Goal: Task Accomplishment & Management: Use online tool/utility

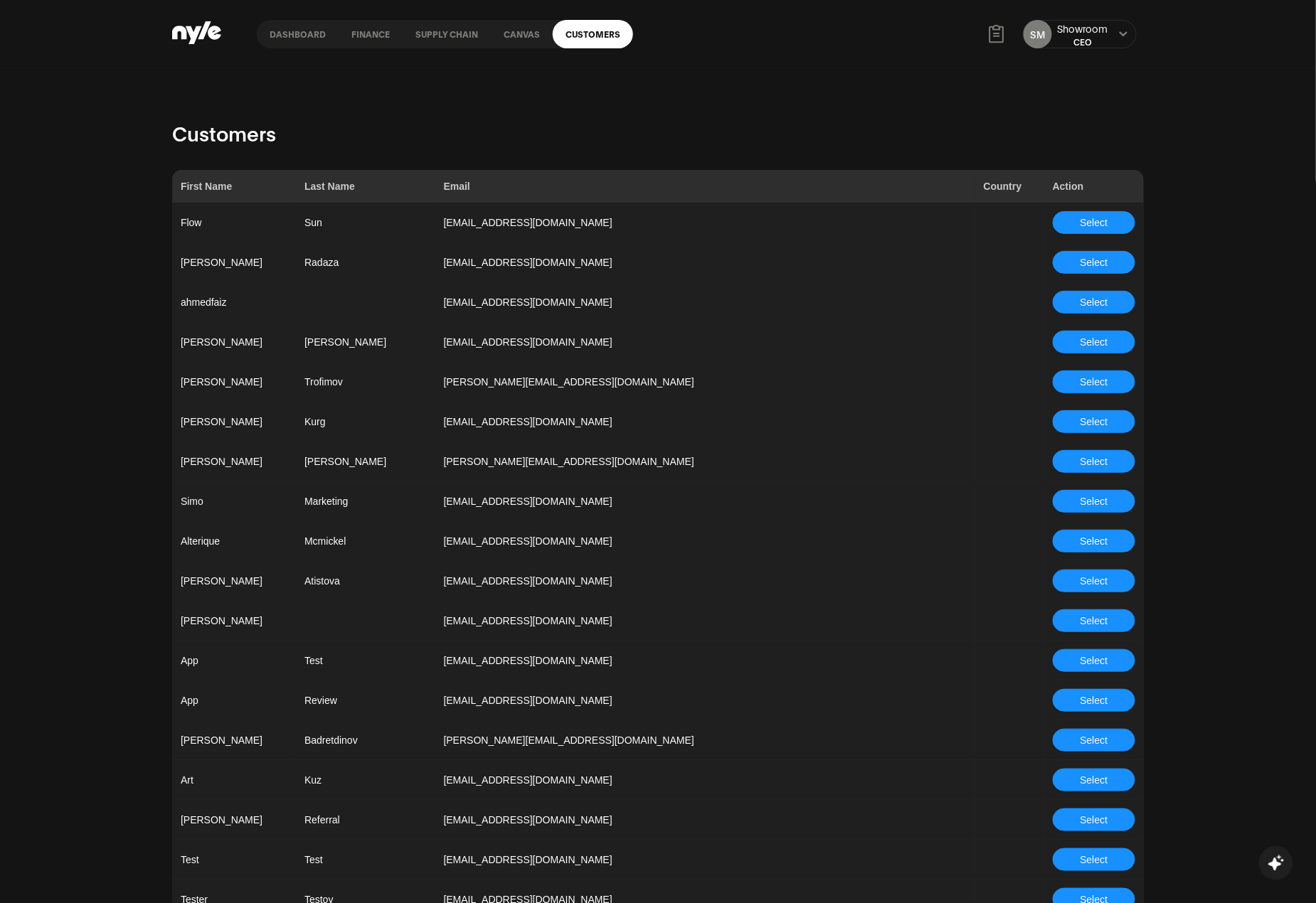
click at [294, 26] on link "Dashboard" at bounding box center [298, 34] width 82 height 29
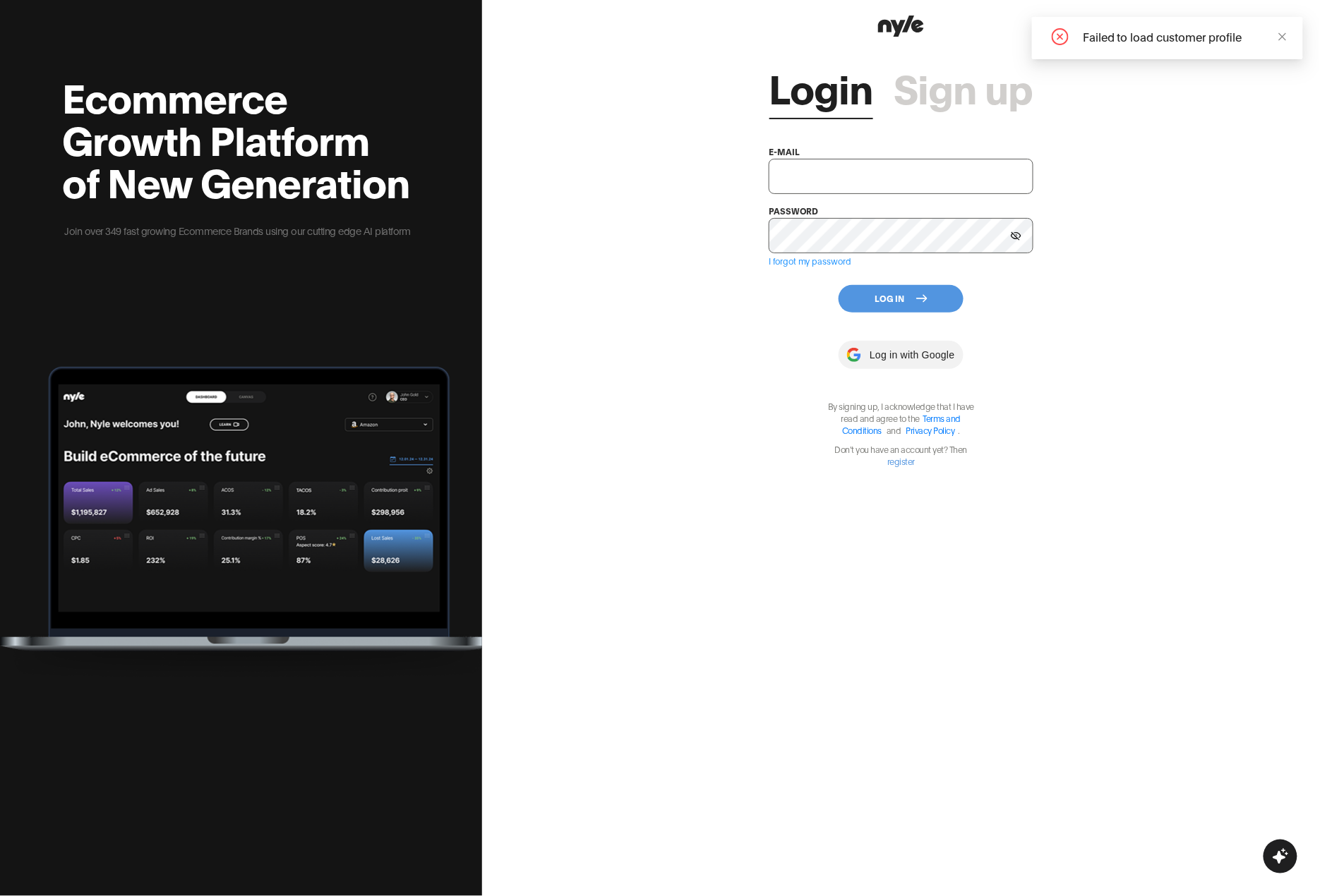
click at [898, 174] on input "text" at bounding box center [901, 176] width 264 height 36
type input "[EMAIL_ADDRESS][PERSON_NAME]"
click at [882, 283] on div "Login Sign up e-mail [EMAIL_ADDRESS][PERSON_NAME] password I forgot my password…" at bounding box center [901, 253] width 264 height 427
click at [888, 296] on button "Log In" at bounding box center [901, 298] width 125 height 28
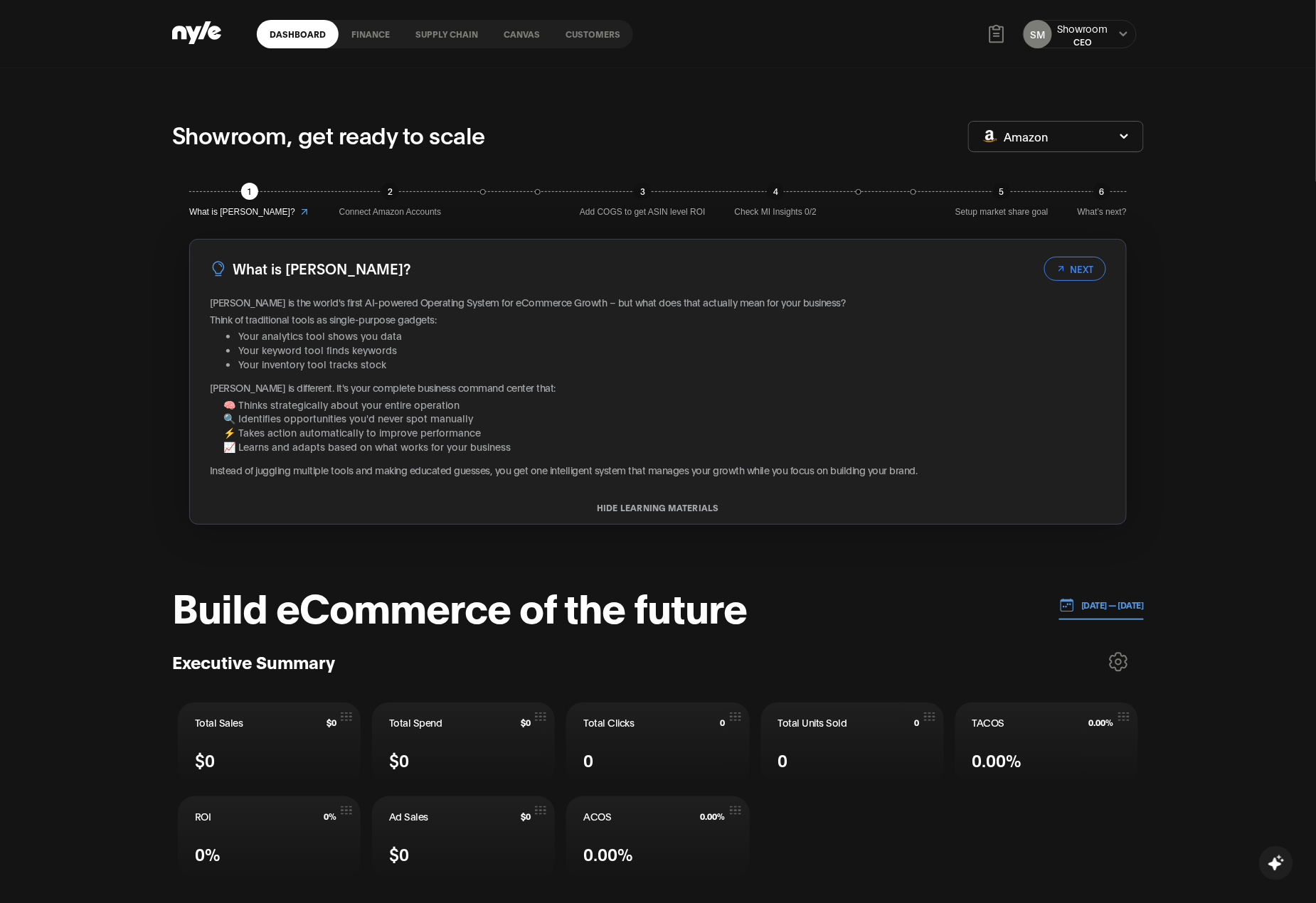
click at [586, 34] on link "Customers" at bounding box center [593, 34] width 80 height 29
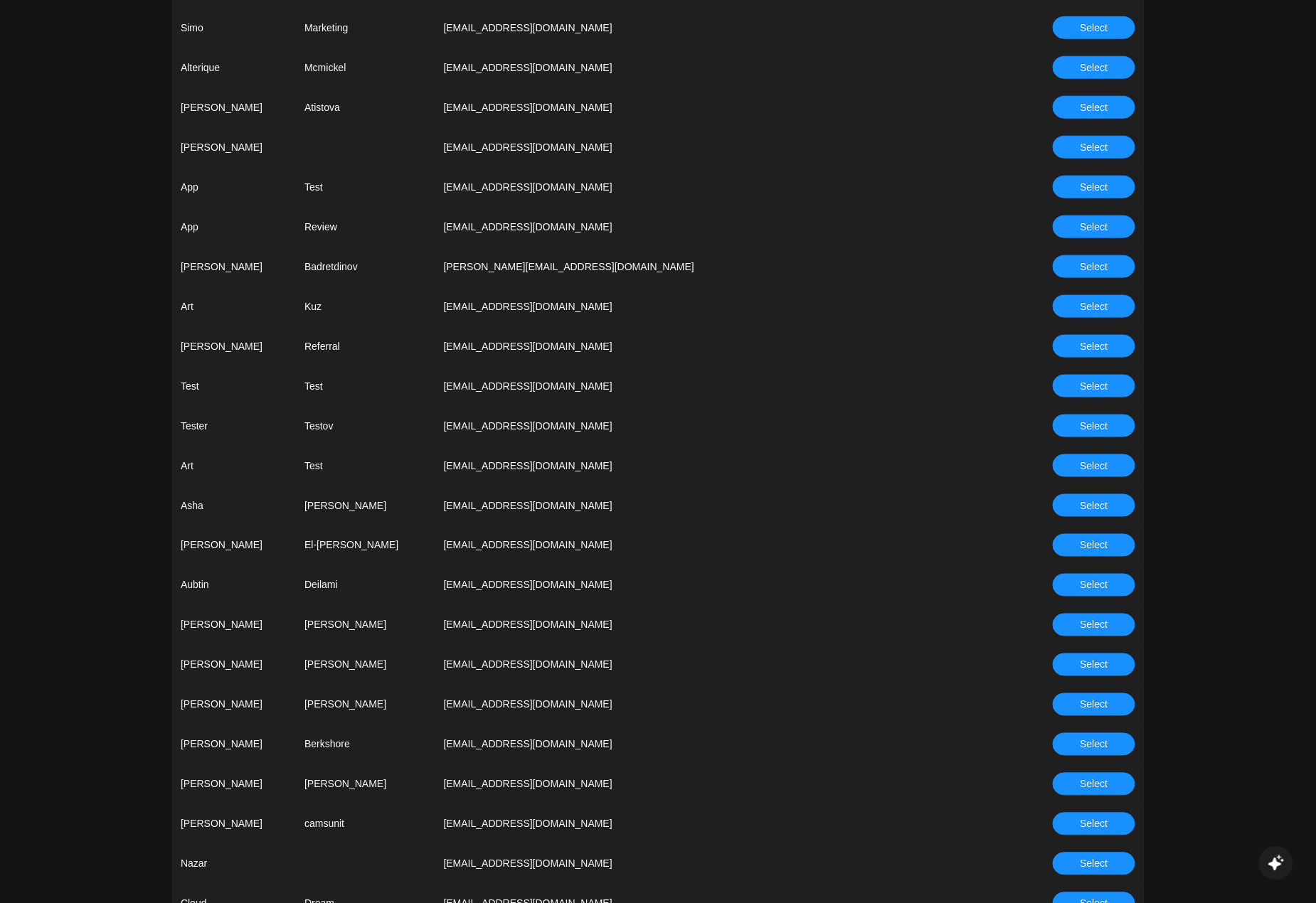
scroll to position [758, 0]
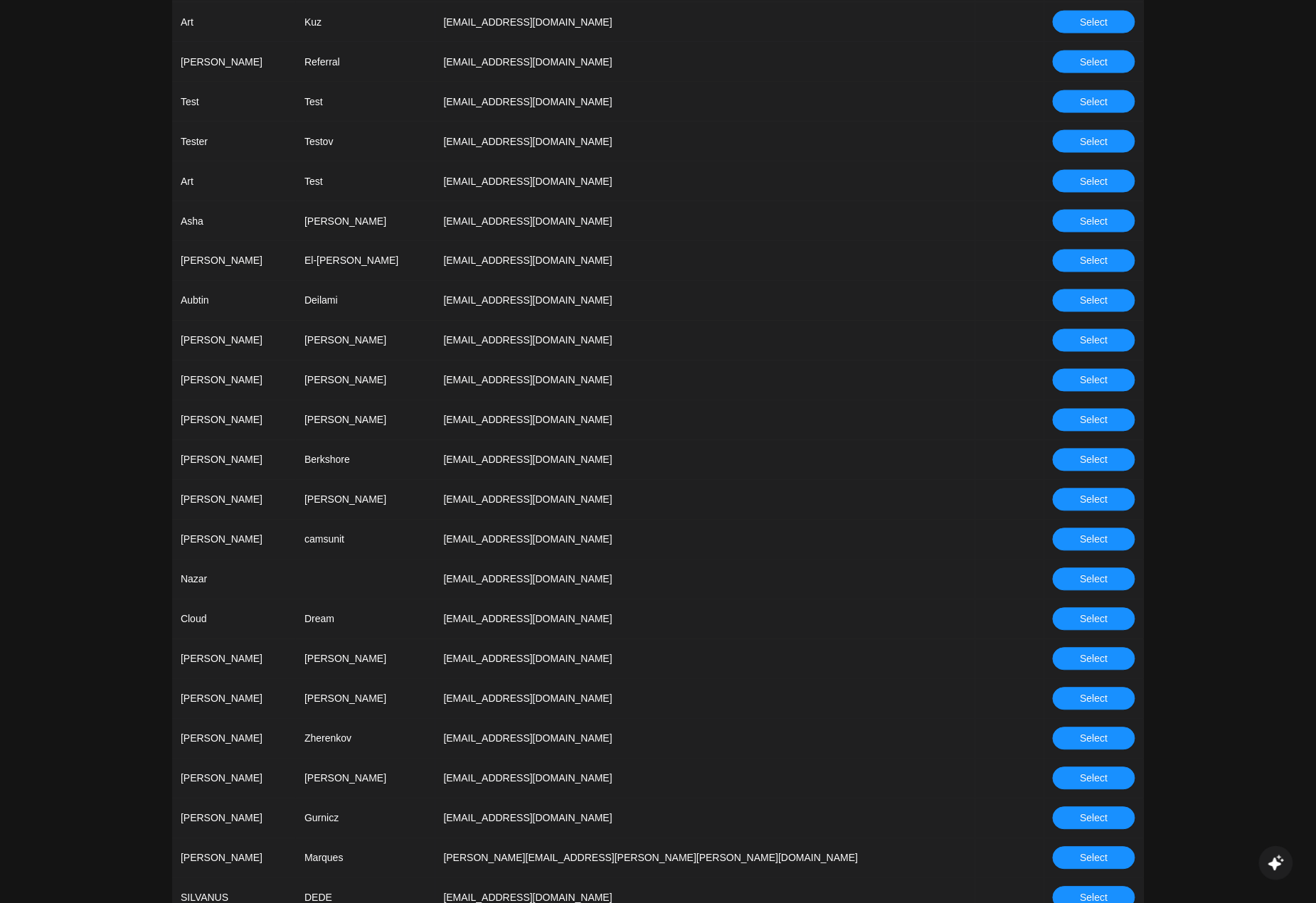
click at [1070, 737] on button "Select" at bounding box center [1094, 739] width 83 height 23
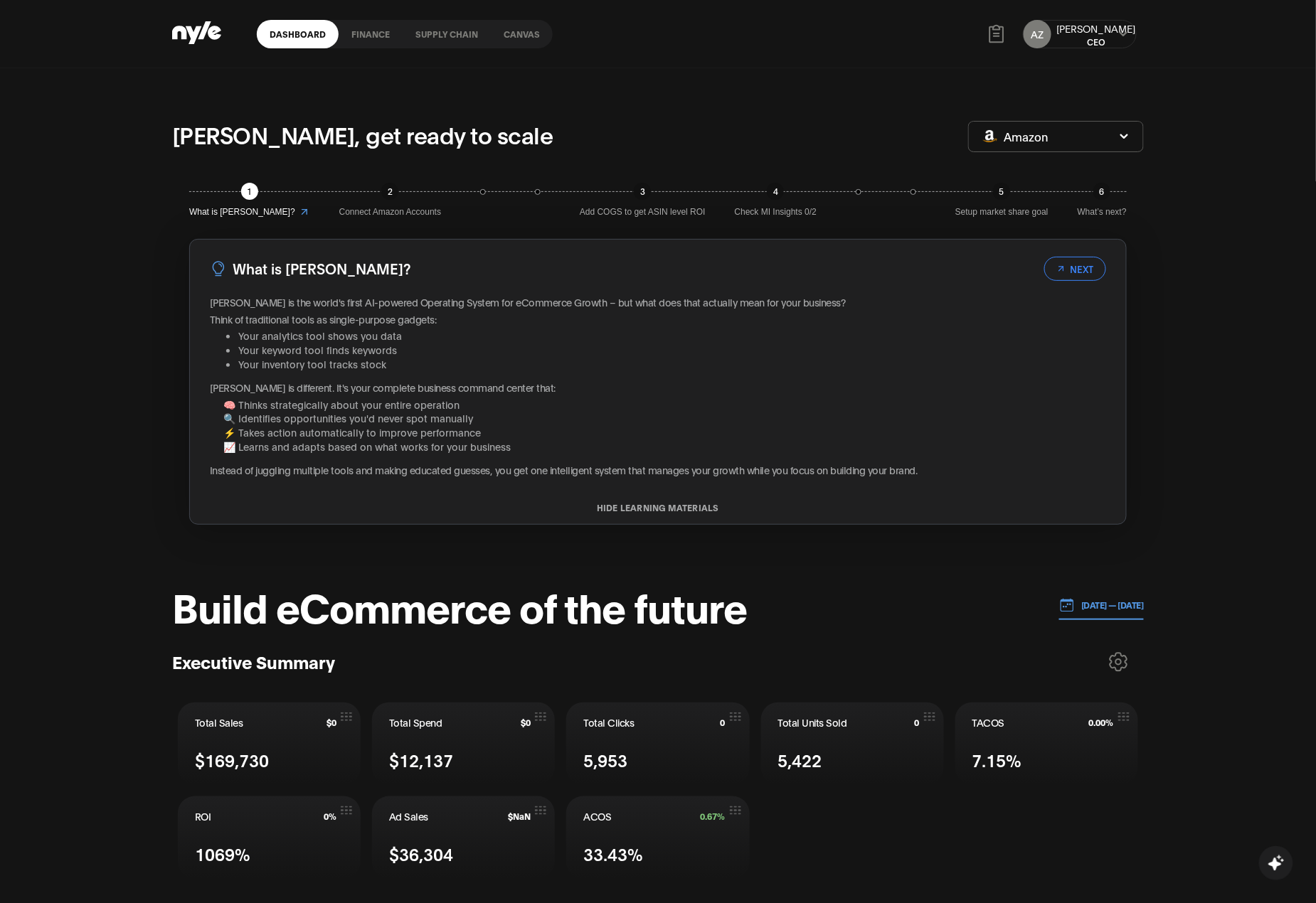
scroll to position [285, 0]
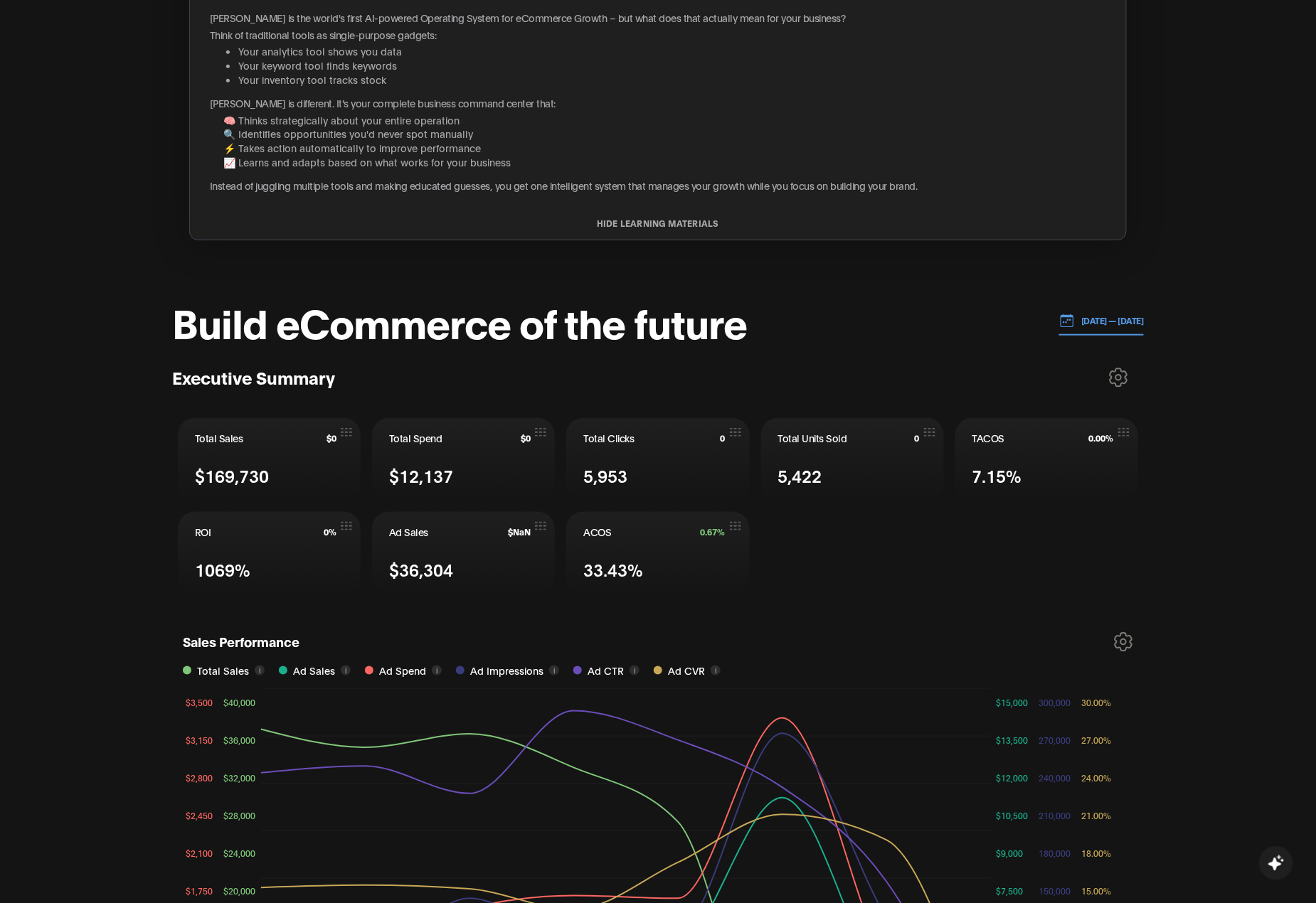
click at [1088, 325] on p "02.10.2025 — 09.10.2025" at bounding box center [1110, 321] width 70 height 13
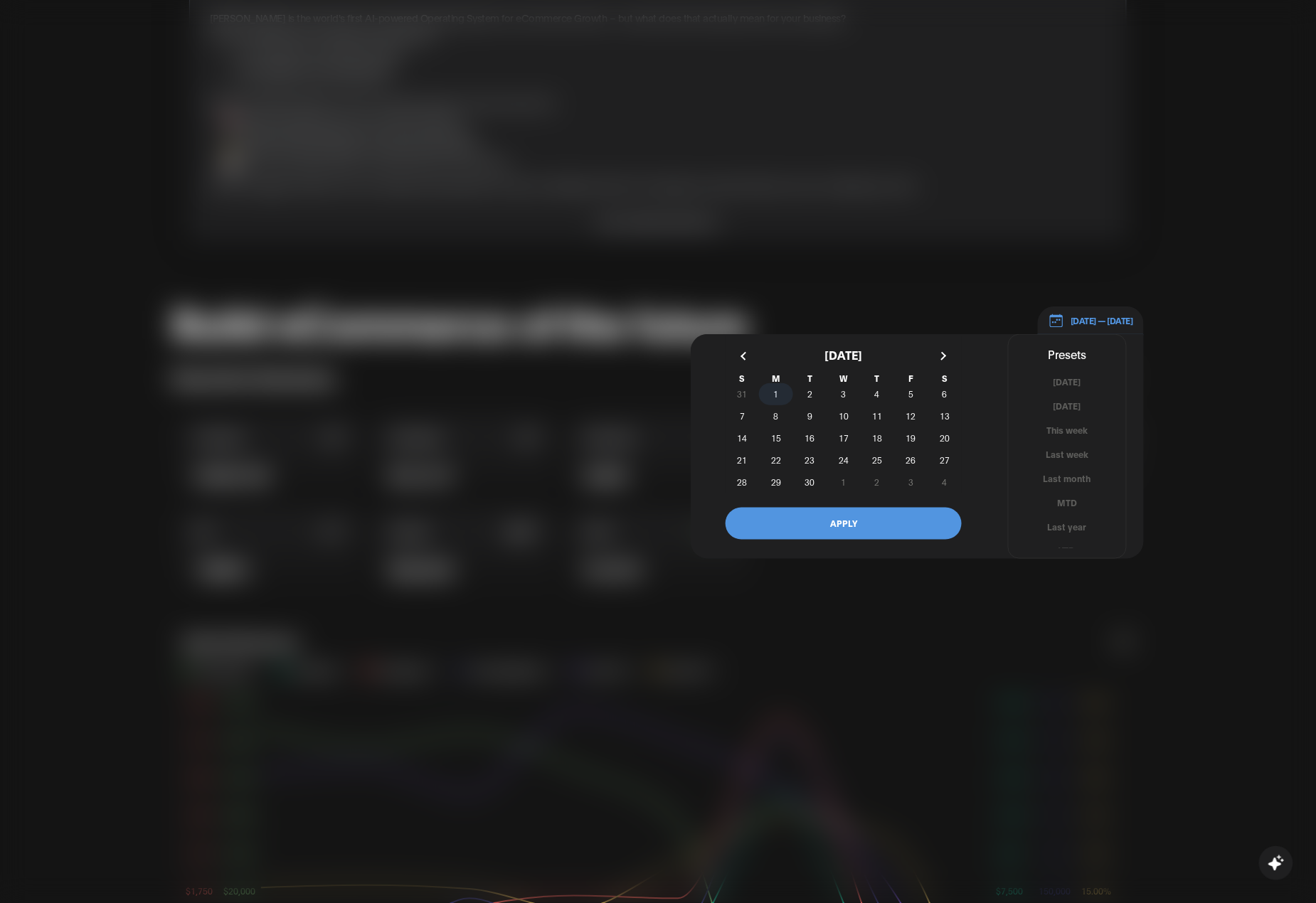
click at [773, 399] on span "1" at bounding box center [776, 394] width 33 height 15
click at [774, 461] on span "22" at bounding box center [776, 460] width 10 height 25
click at [801, 525] on button "APPLY" at bounding box center [843, 524] width 236 height 32
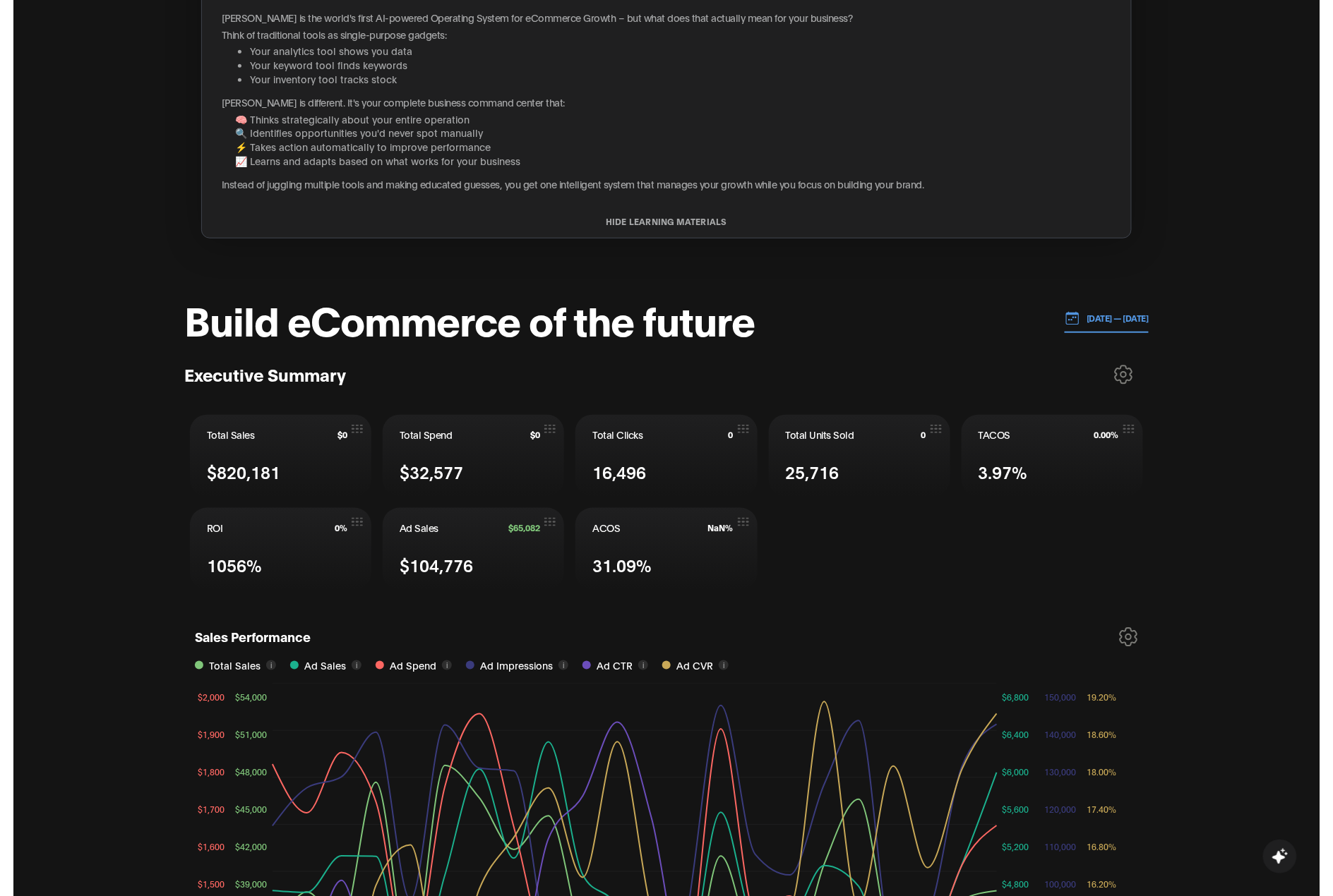
scroll to position [0, 0]
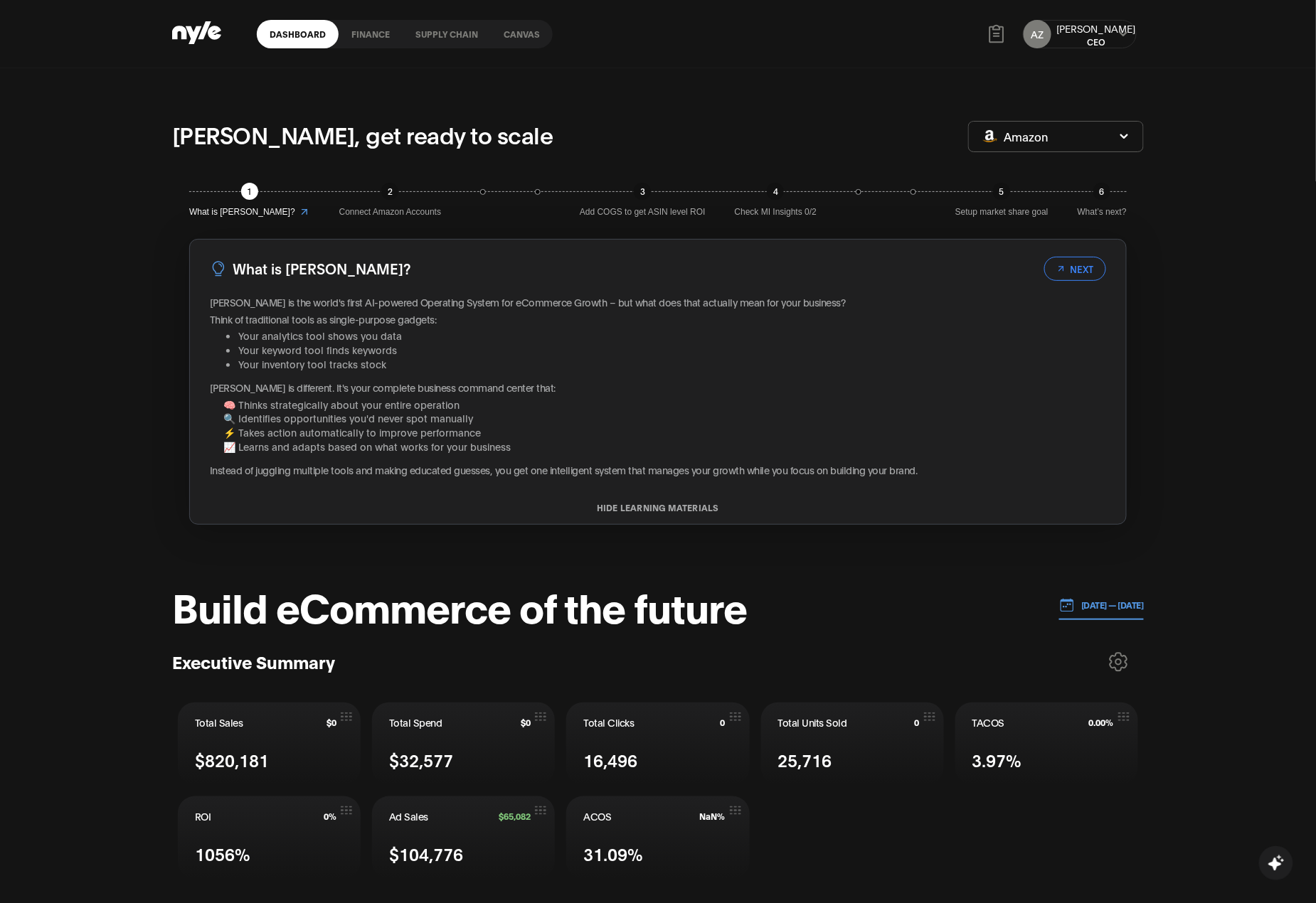
click at [1124, 32] on icon at bounding box center [1123, 34] width 10 height 9
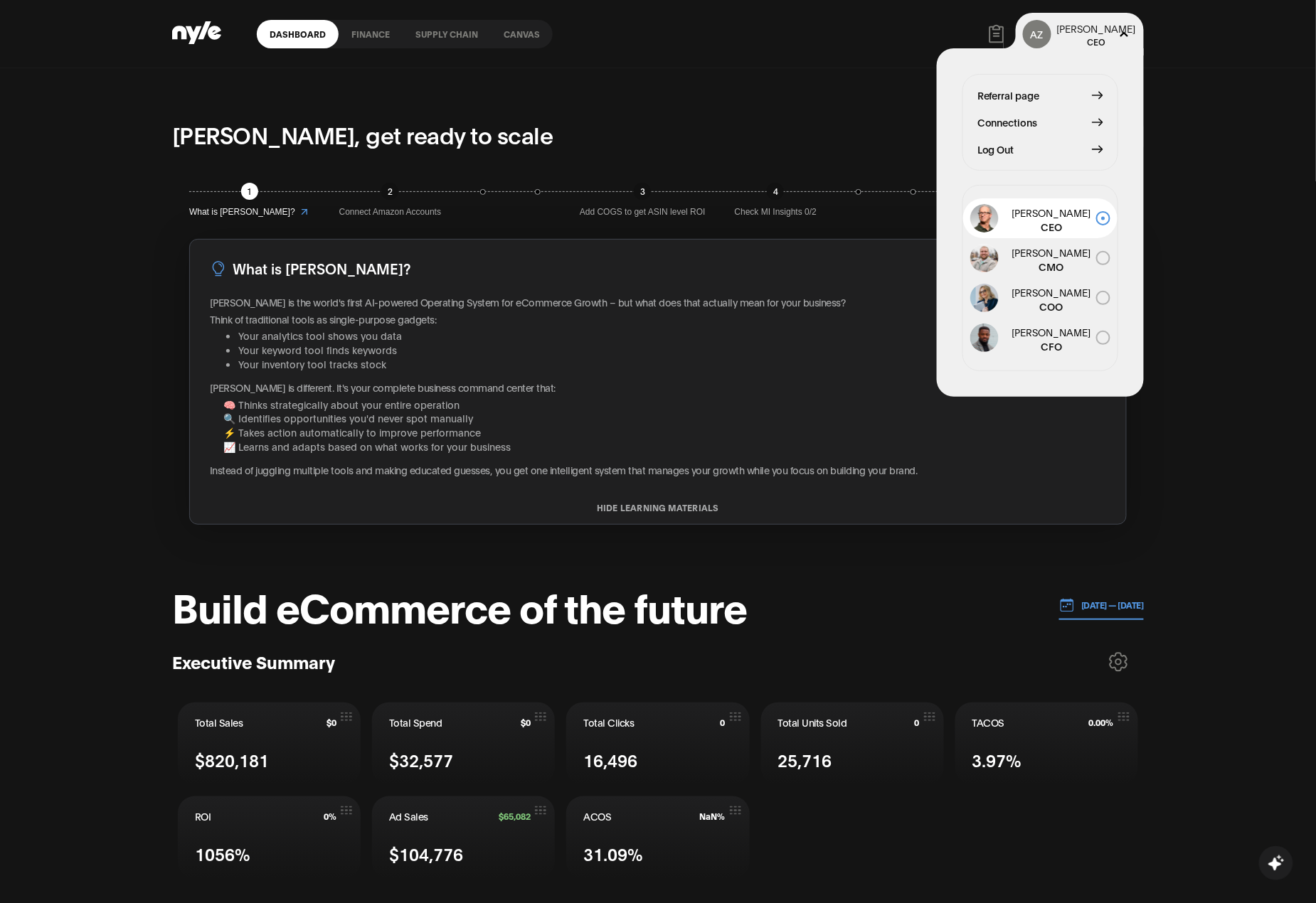
click at [991, 150] on span "Log Out" at bounding box center [995, 150] width 37 height 16
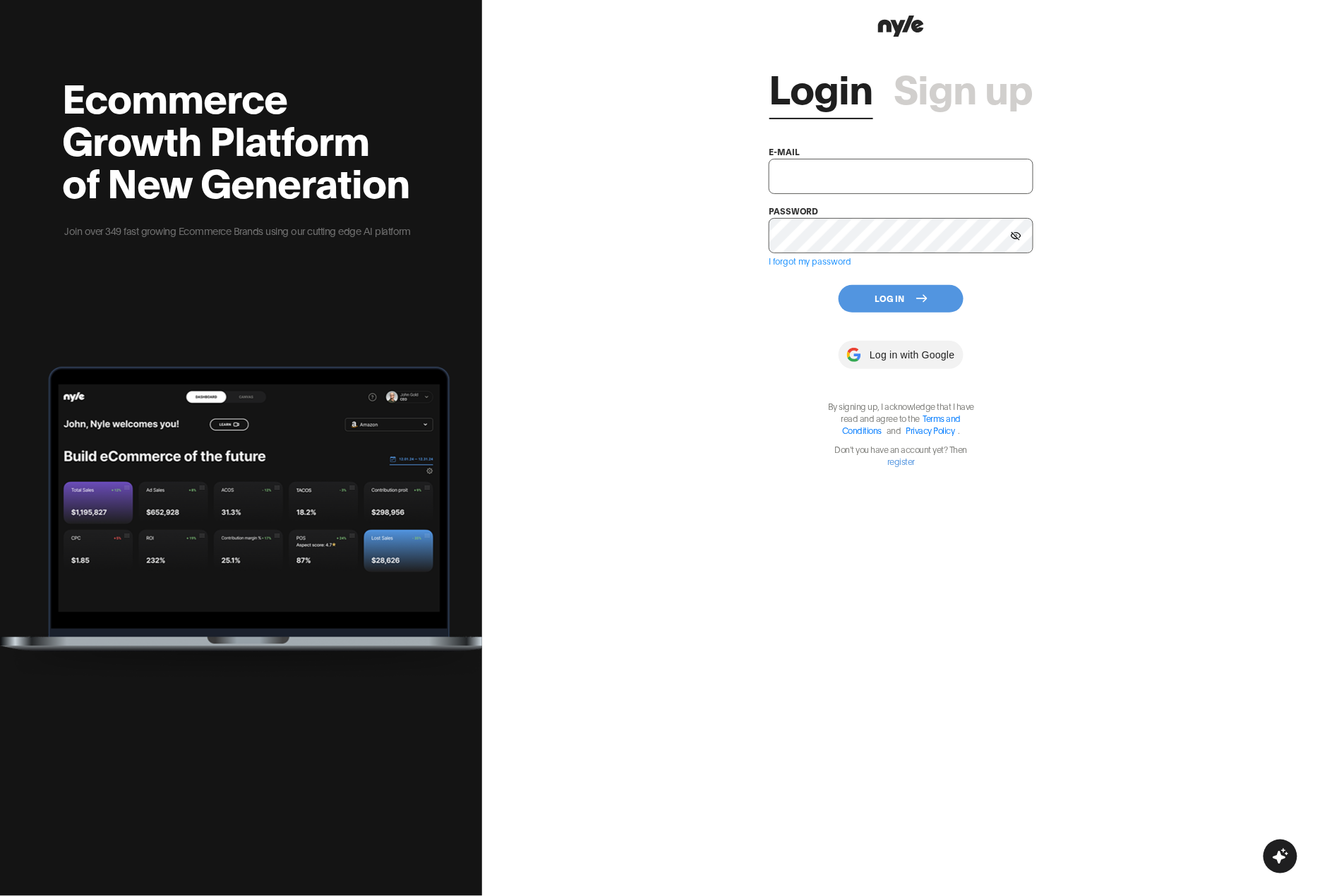
click at [868, 176] on input "text" at bounding box center [901, 176] width 264 height 36
type input "[EMAIL_ADDRESS][PERSON_NAME]"
click at [868, 302] on button "Log In" at bounding box center [901, 298] width 125 height 28
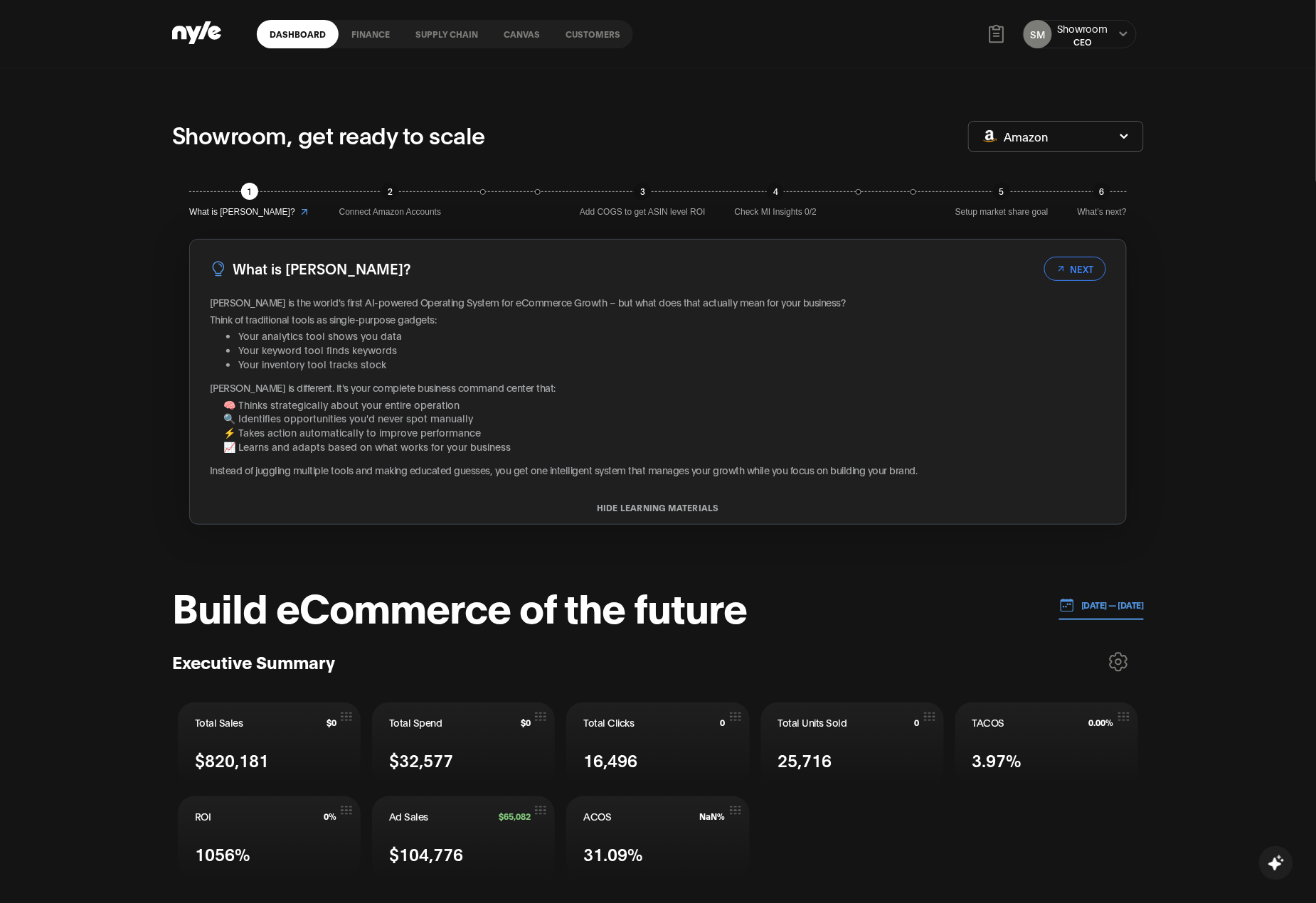
click at [1082, 40] on div "CEO" at bounding box center [1082, 41] width 50 height 12
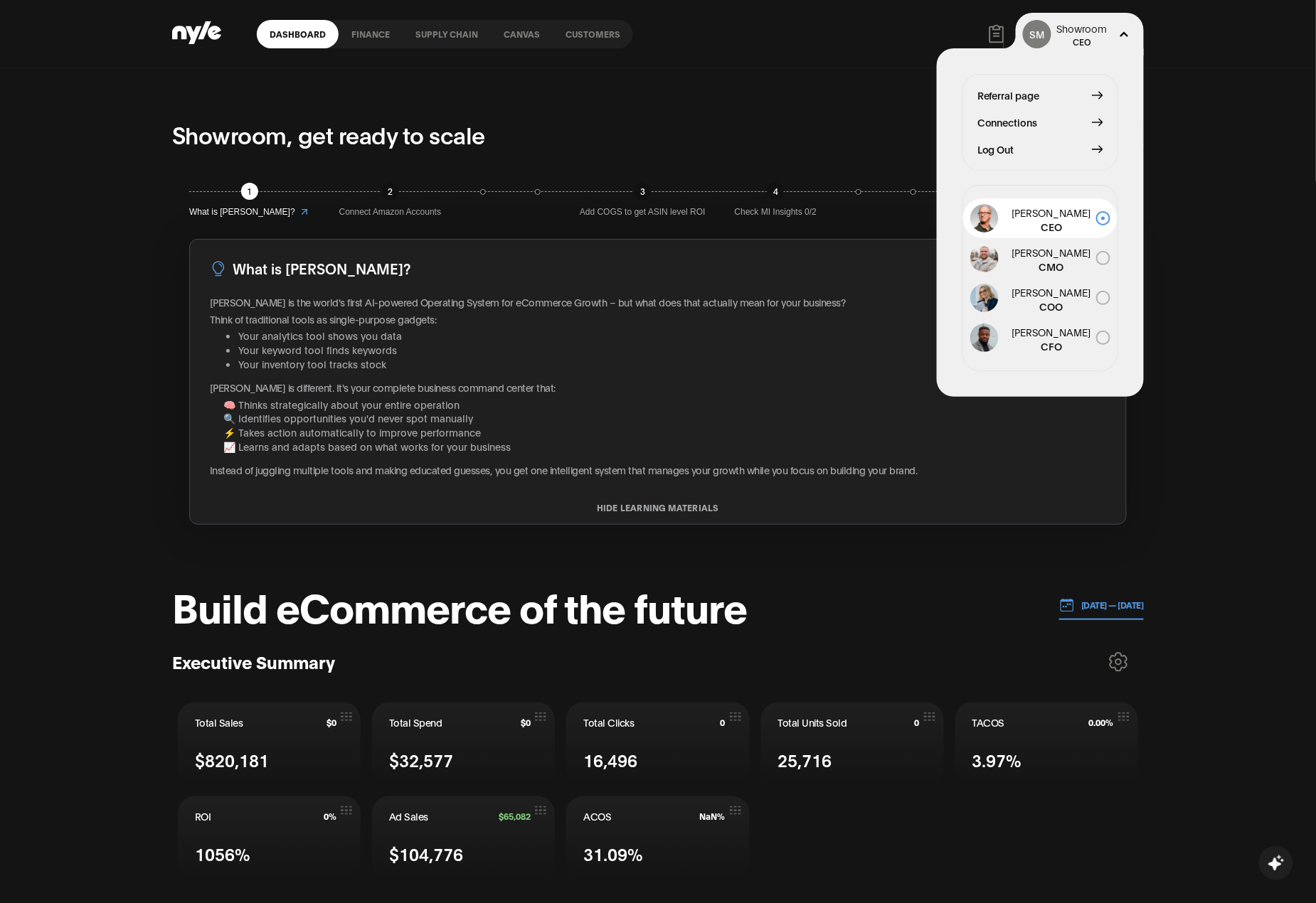
click at [993, 123] on span "Connections" at bounding box center [1007, 123] width 60 height 16
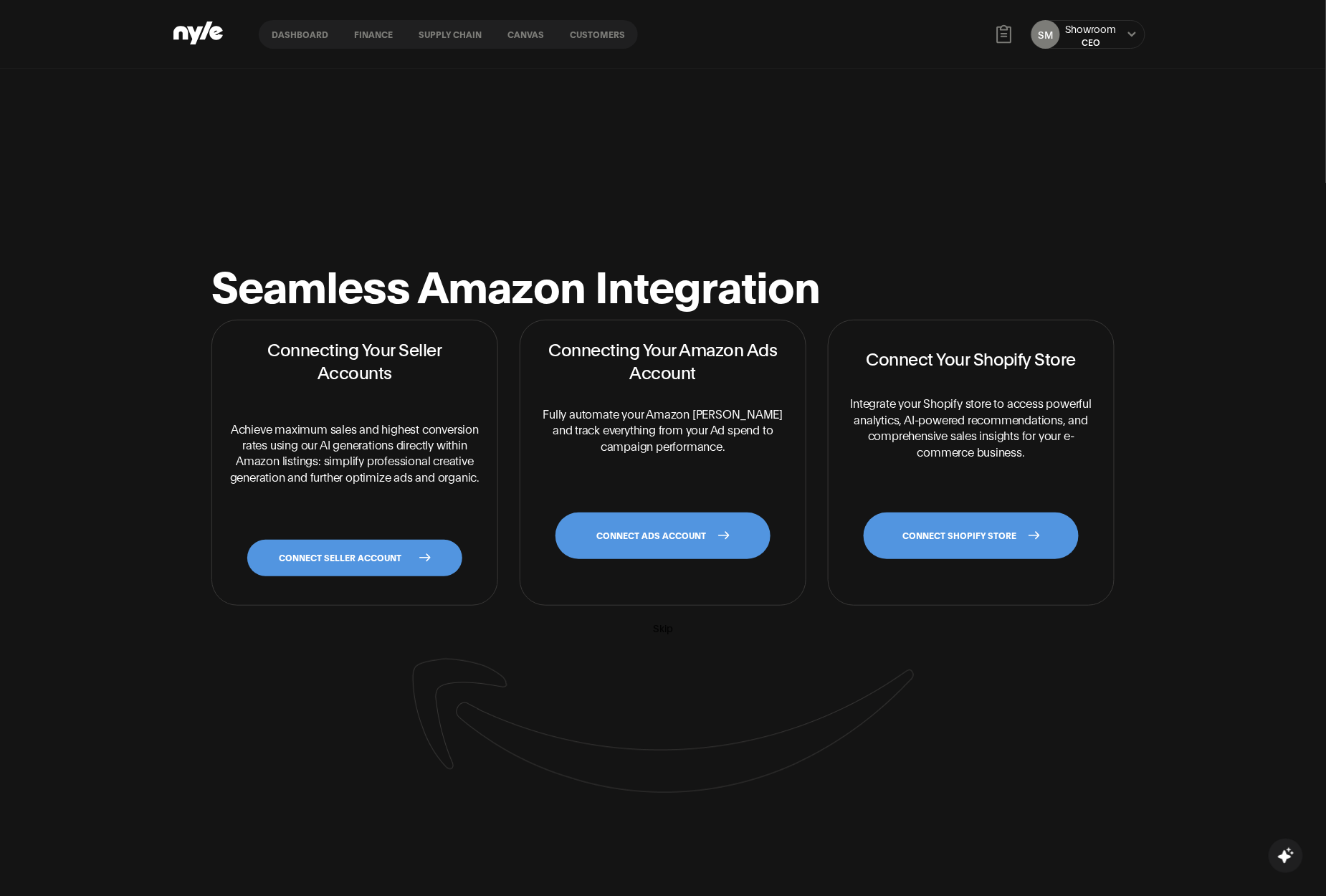
click at [382, 559] on link "CONNECT SELLER ACCOUNT" at bounding box center [354, 558] width 215 height 37
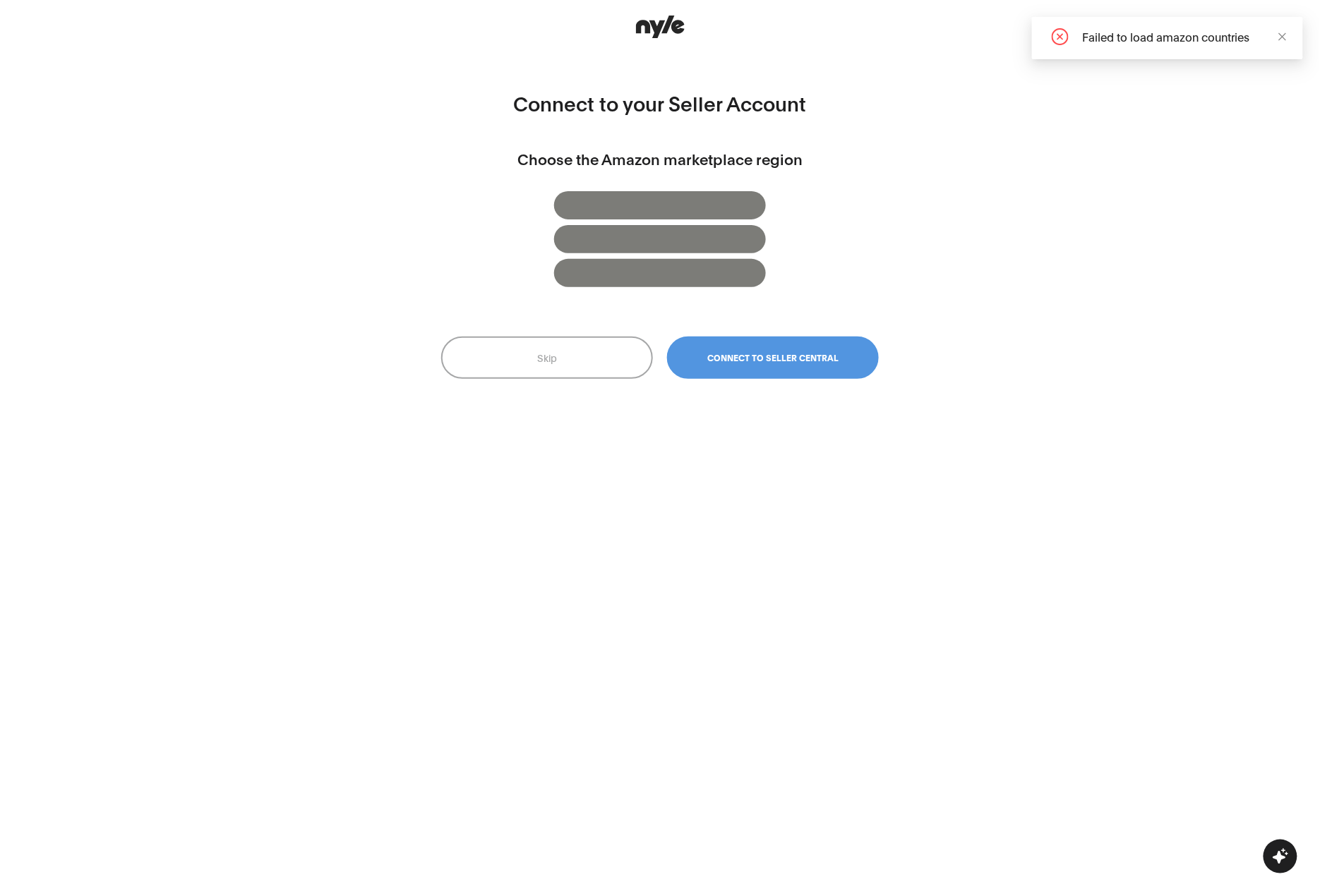
click at [1195, 36] on div "Failed to load amazon countries" at bounding box center [1183, 36] width 203 height 17
drag, startPoint x: 1285, startPoint y: 34, endPoint x: 1221, endPoint y: 218, distance: 194.8
click at [1223, 0] on body "Dashboard finance Supply chain Canvas Customers SM Showroom CEO Connect to your…" at bounding box center [660, 0] width 1320 height 0
click at [1221, 218] on div "Connect to your Seller Account Choose the Amazon marketplace region Skip Connec…" at bounding box center [660, 448] width 1320 height 896
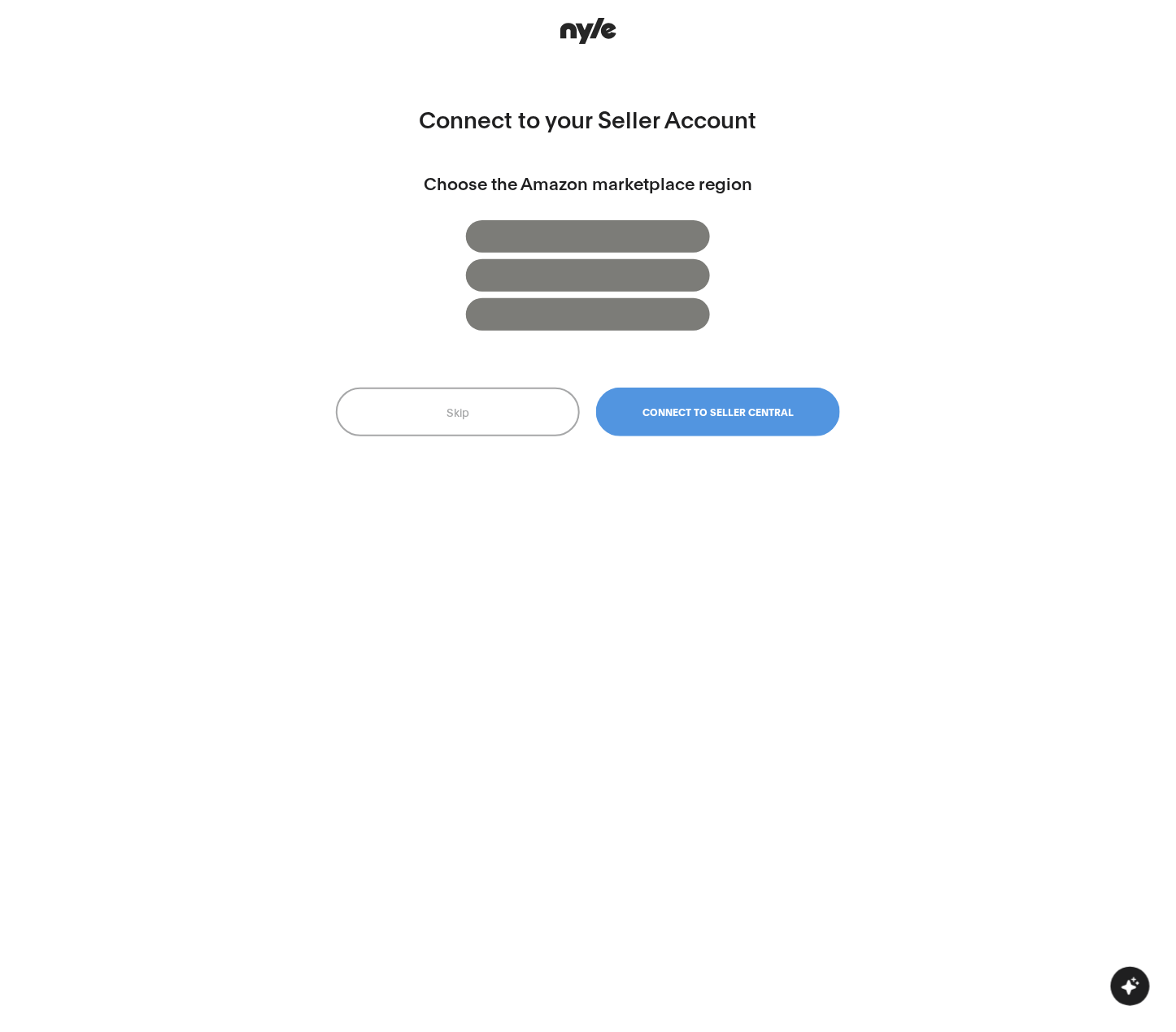
click at [464, 397] on button "Skip" at bounding box center [457, 412] width 244 height 49
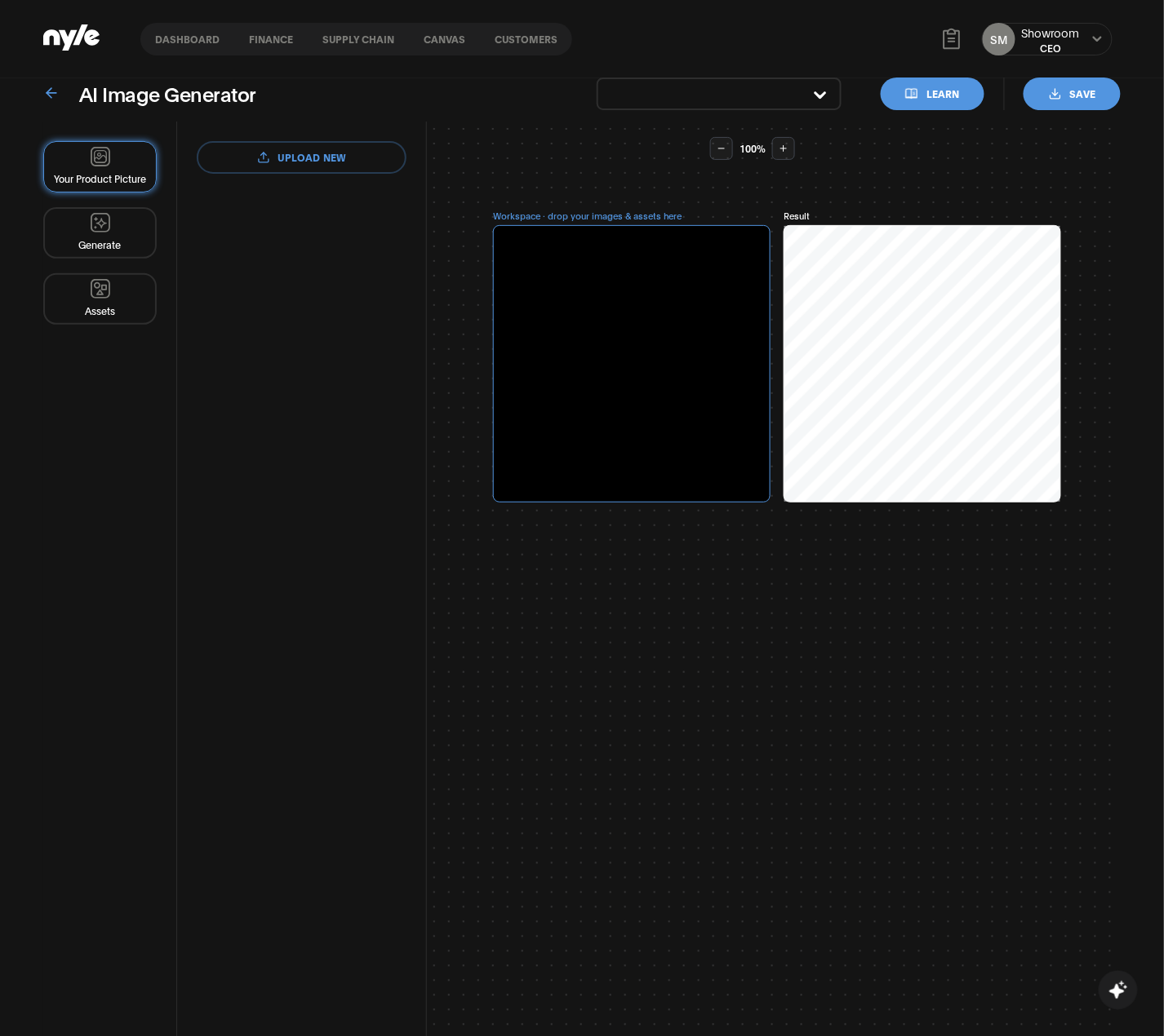
click at [1091, 29] on div "SM Showroom CEO" at bounding box center [1046, 39] width 131 height 33
click at [1094, 39] on icon at bounding box center [1097, 39] width 11 height 10
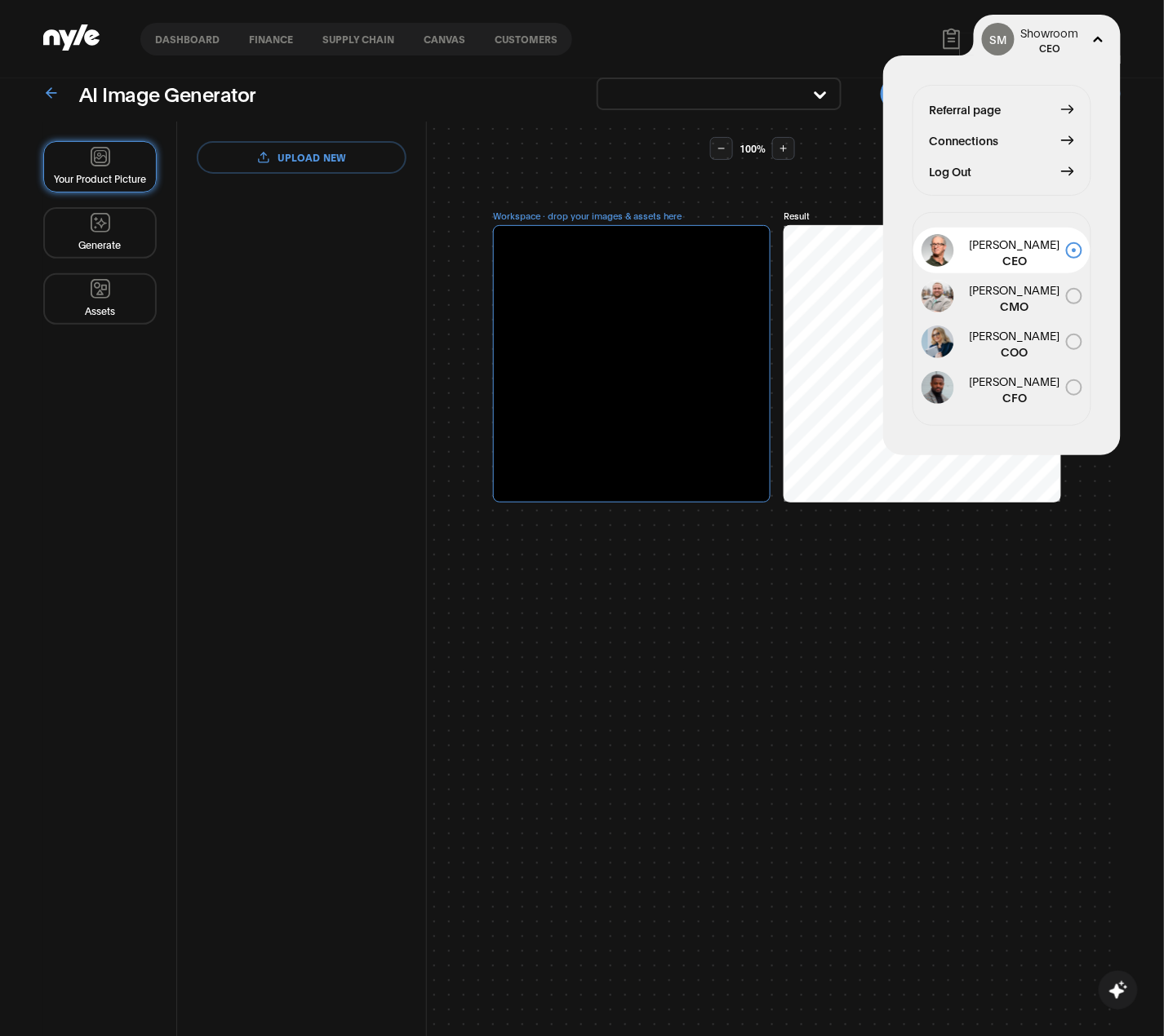
click at [967, 127] on div "Referral page Connections Log Out" at bounding box center [1002, 141] width 179 height 111
click at [965, 137] on span "Connections" at bounding box center [964, 141] width 69 height 18
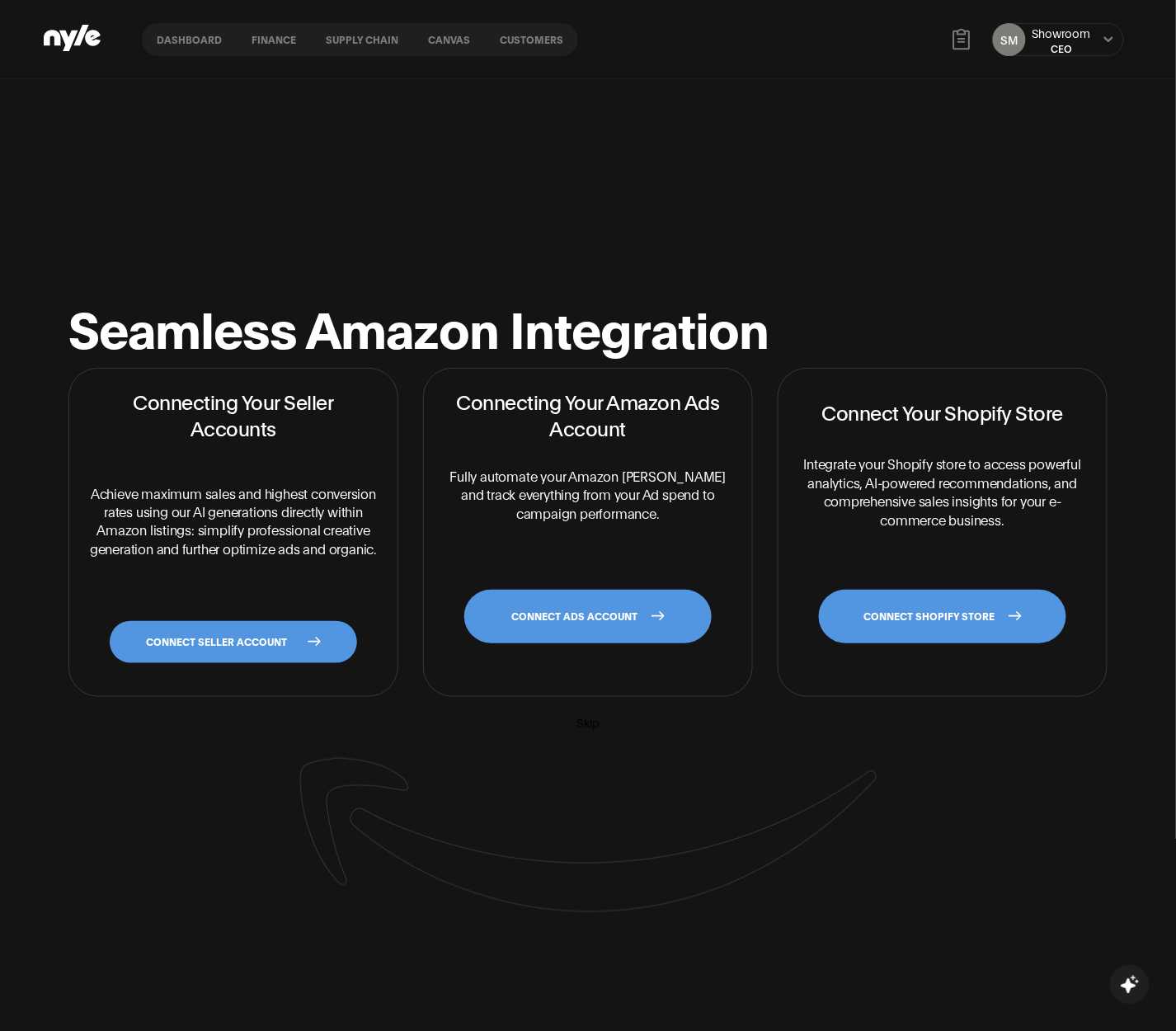
click at [291, 675] on div "Connecting Your Seller Accounts Achieve maximum sales and highest conversion ra…" at bounding box center [233, 531] width 289 height 287
click at [307, 645] on link "CONNECT SELLER ACCOUNT" at bounding box center [233, 642] width 247 height 42
